Goal: Information Seeking & Learning: Check status

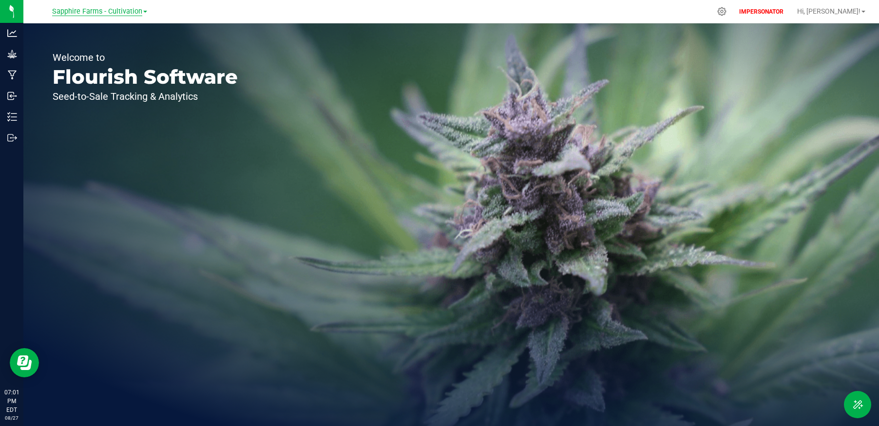
click at [121, 11] on span "Sapphire Farms - Cultivation" at bounding box center [97, 11] width 90 height 9
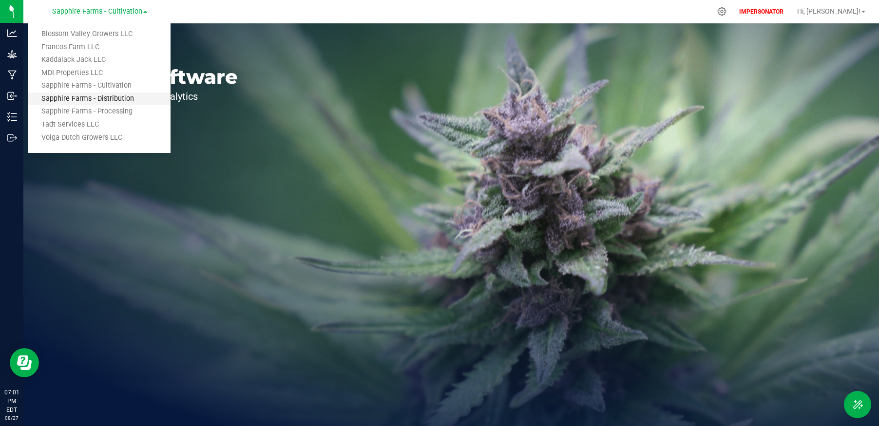
click at [113, 97] on link "Sapphire Farms - Distribution" at bounding box center [99, 99] width 142 height 13
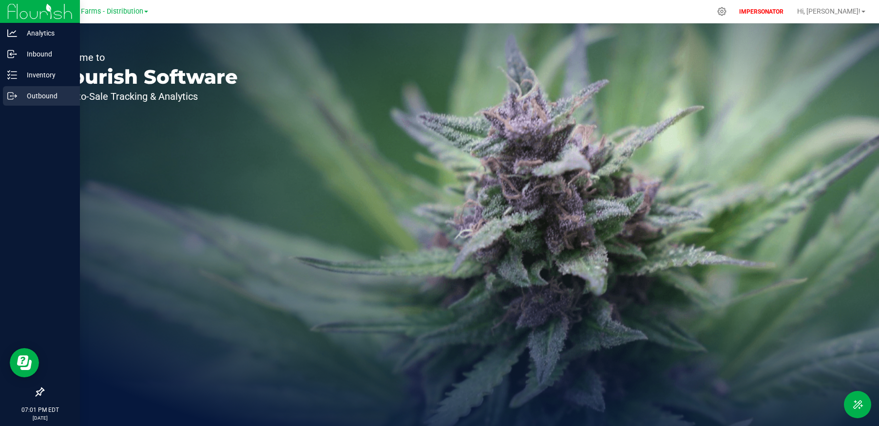
click at [15, 99] on icon at bounding box center [12, 96] width 10 height 10
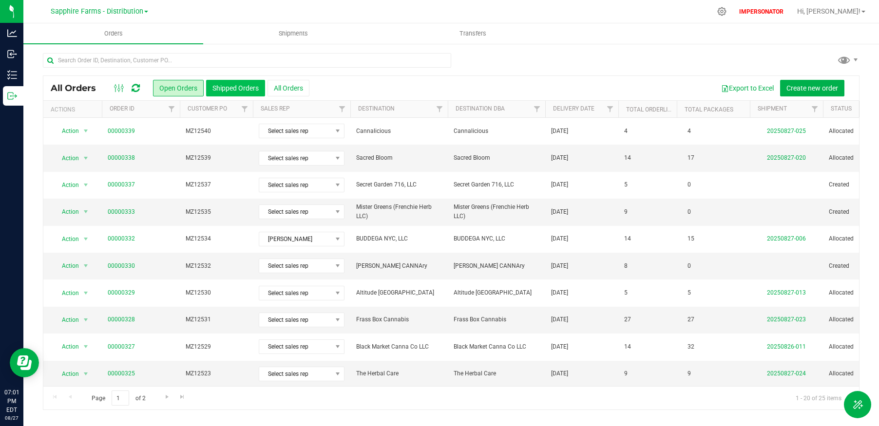
click at [231, 89] on button "Shipped Orders" at bounding box center [235, 88] width 59 height 17
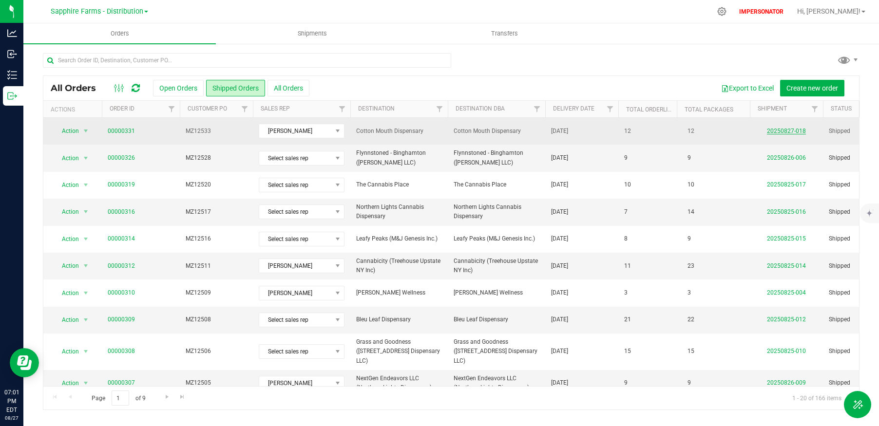
click at [789, 132] on link "20250827-018" at bounding box center [786, 131] width 39 height 7
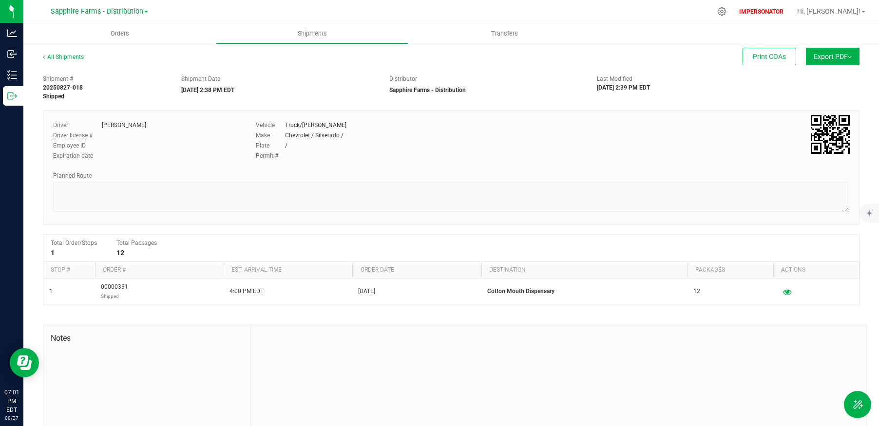
click at [834, 62] on button "Export PDF" at bounding box center [833, 57] width 54 height 18
click at [822, 81] on span "Manifest by Package ID" at bounding box center [818, 78] width 62 height 7
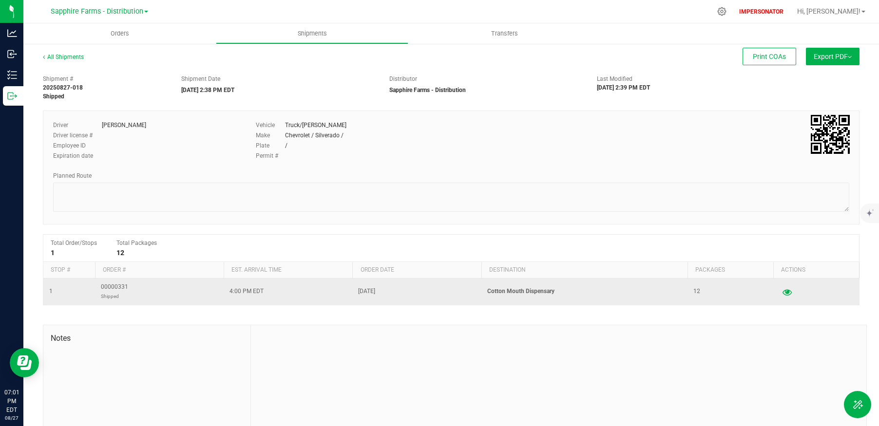
click at [792, 296] on button "button" at bounding box center [787, 292] width 18 height 16
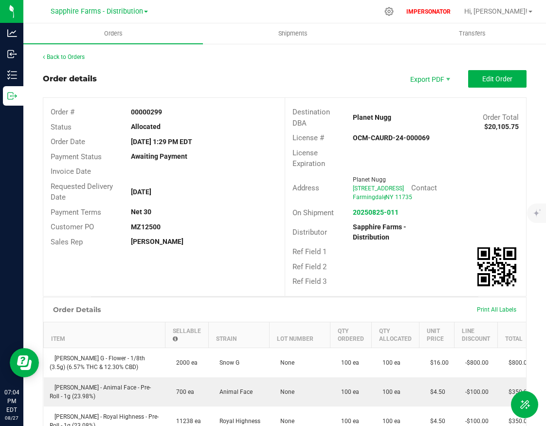
click at [147, 115] on strong "00000299" at bounding box center [146, 112] width 31 height 8
click at [149, 112] on strong "00000299" at bounding box center [146, 112] width 31 height 8
copy strong "00000299"
drag, startPoint x: 409, startPoint y: 217, endPoint x: 352, endPoint y: 219, distance: 57.5
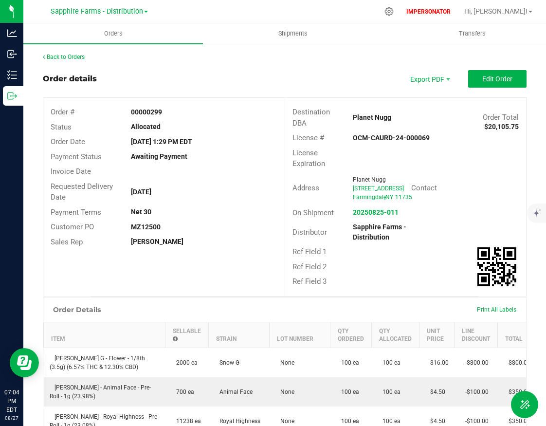
click at [352, 218] on div "20250825-011" at bounding box center [406, 212] width 121 height 10
copy strong "20250825-011"
click at [149, 226] on strong "MZ12500" at bounding box center [146, 227] width 30 height 8
click at [148, 226] on strong "MZ12500" at bounding box center [146, 227] width 30 height 8
copy strong "MZ12500"
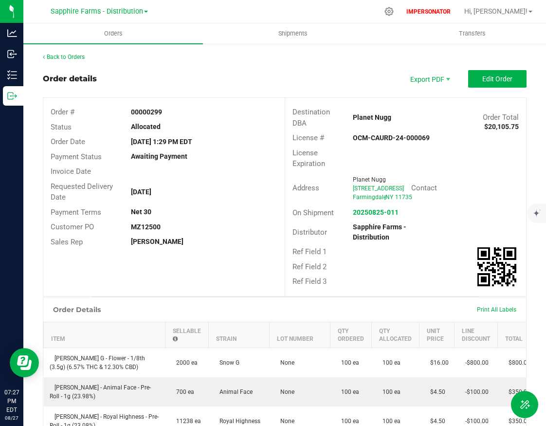
click at [137, 226] on strong "MZ12500" at bounding box center [146, 227] width 30 height 8
copy strong "MZ12500"
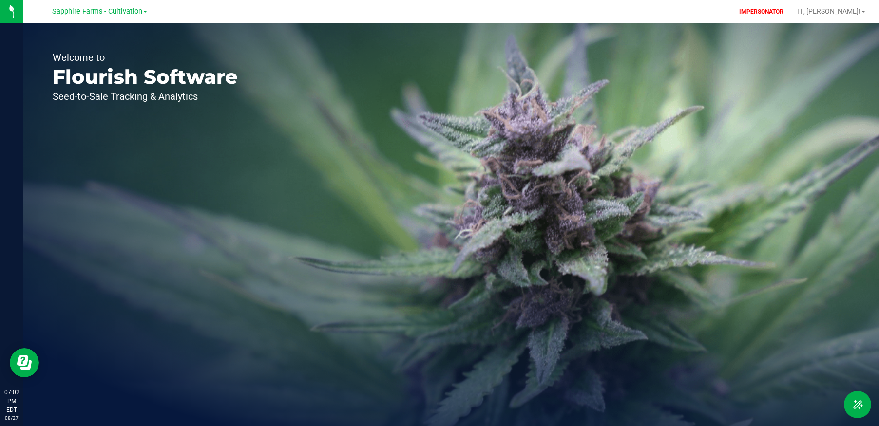
click at [109, 9] on span "Sapphire Farms - Cultivation" at bounding box center [97, 11] width 90 height 9
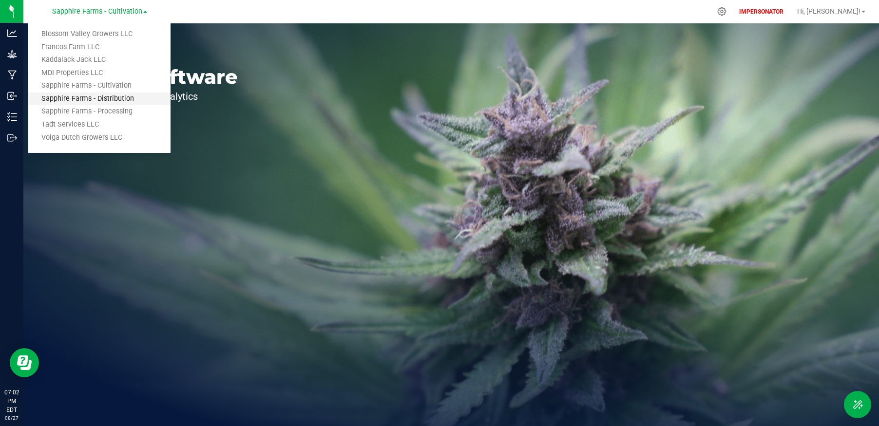
click at [116, 94] on link "Sapphire Farms - Distribution" at bounding box center [99, 99] width 142 height 13
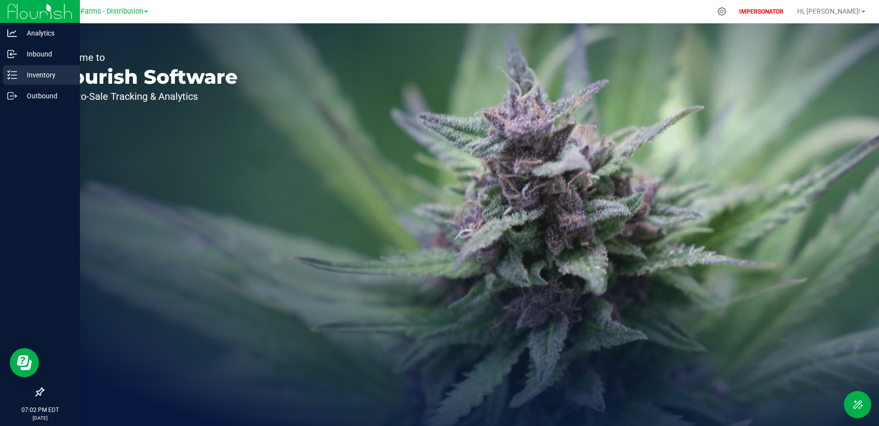
click at [24, 80] on p "Inventory" at bounding box center [46, 75] width 58 height 12
